Goal: Information Seeking & Learning: Learn about a topic

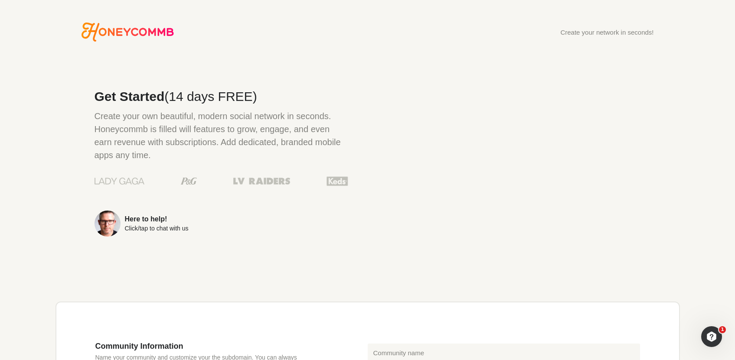
click at [607, 36] on div "Create your network in seconds!" at bounding box center [606, 32] width 93 height 7
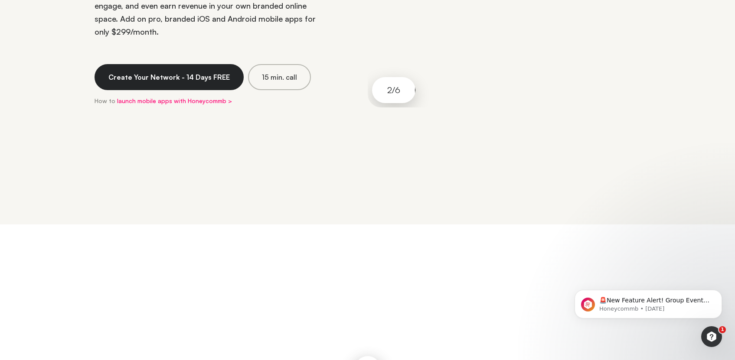
scroll to position [13, 0]
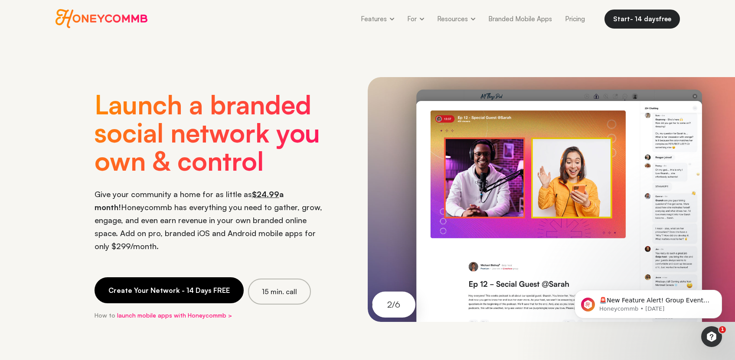
click at [176, 277] on link "Create Your Network - 14 Days FREE" at bounding box center [169, 290] width 149 height 26
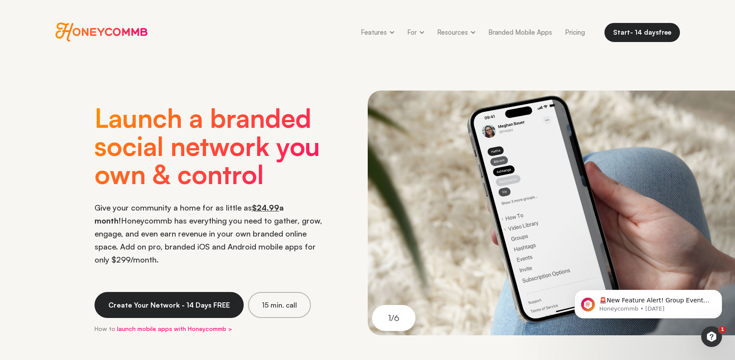
scroll to position [13, 0]
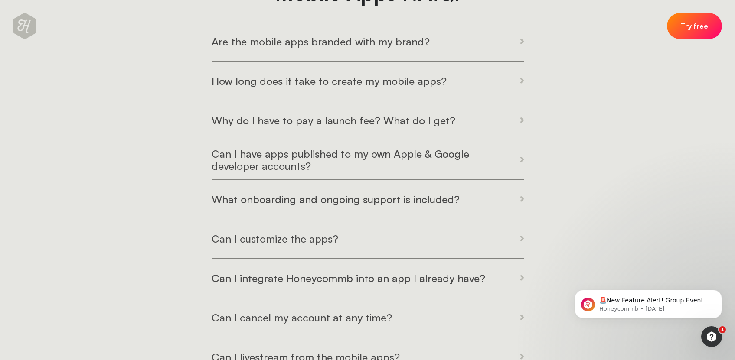
scroll to position [2117, 0]
click at [466, 138] on button "Why do I have to pay a launch fee? What do I get?" at bounding box center [368, 120] width 312 height 39
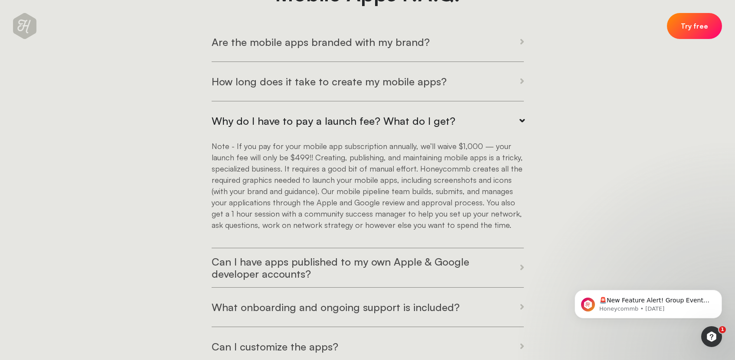
click at [518, 176] on div "Note - If you pay for your mobile app subscription annually, we’ll waive $1,000…" at bounding box center [368, 185] width 312 height 90
drag, startPoint x: 291, startPoint y: 156, endPoint x: 307, endPoint y: 156, distance: 15.6
click at [307, 156] on div "Note - If you pay for your mobile app subscription annually, we’ll waive $1,000…" at bounding box center [368, 185] width 312 height 90
copy div "$499"
click at [214, 139] on button "Why do I have to pay a launch fee? What do I get?" at bounding box center [368, 120] width 312 height 39
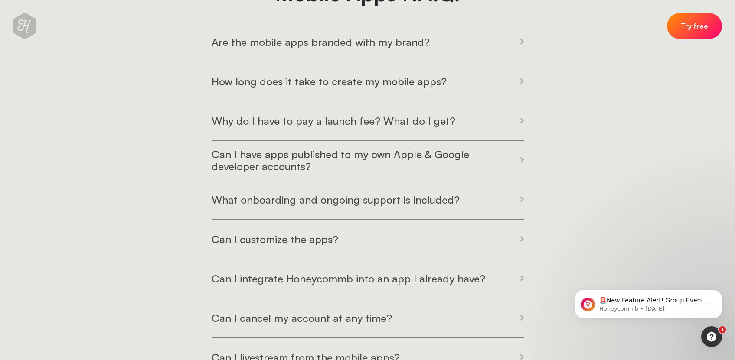
click at [215, 124] on h3 "Why do I have to pay a launch fee? What do I get?" at bounding box center [334, 121] width 244 height 13
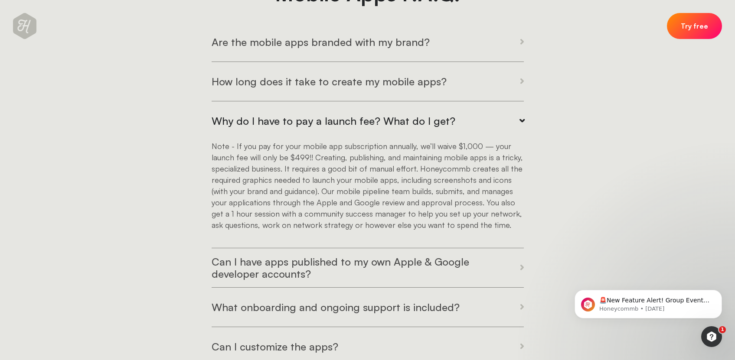
click at [451, 199] on div "Note - If you pay for your mobile app subscription annually, we’ll waive $1,000…" at bounding box center [368, 185] width 312 height 90
